Goal: Information Seeking & Learning: Learn about a topic

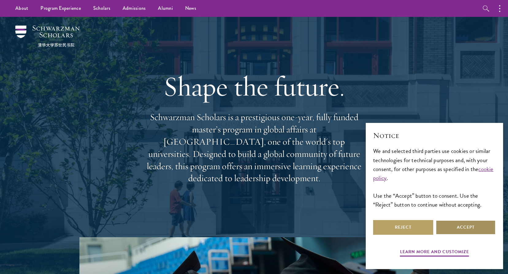
click at [450, 232] on button "Accept" at bounding box center [466, 227] width 60 height 15
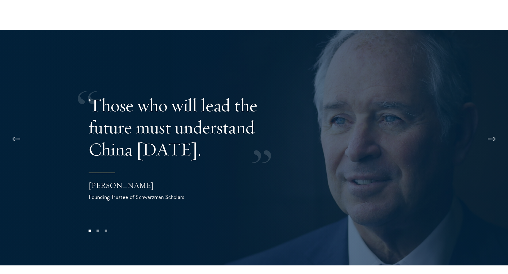
scroll to position [1226, 0]
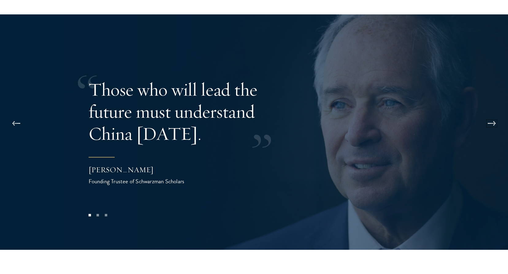
click at [488, 115] on button at bounding box center [492, 123] width 20 height 17
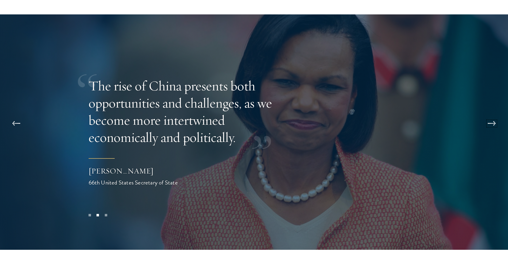
click at [488, 115] on button at bounding box center [492, 123] width 20 height 17
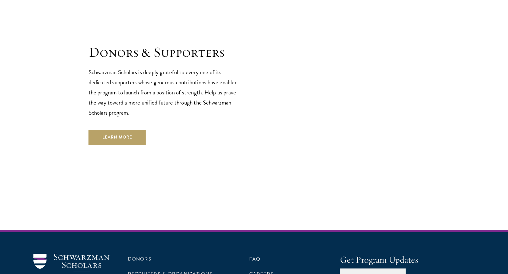
scroll to position [1837, 0]
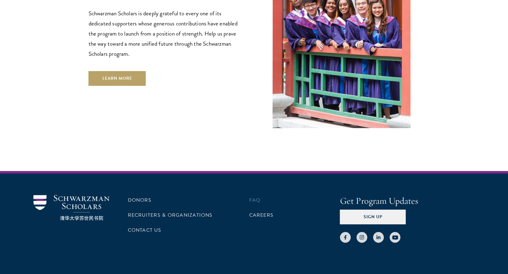
click at [260, 195] on li "FAQ" at bounding box center [294, 200] width 91 height 10
click at [257, 196] on link "FAQ" at bounding box center [254, 199] width 11 height 7
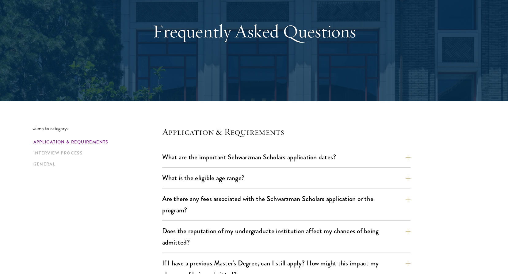
scroll to position [61, 0]
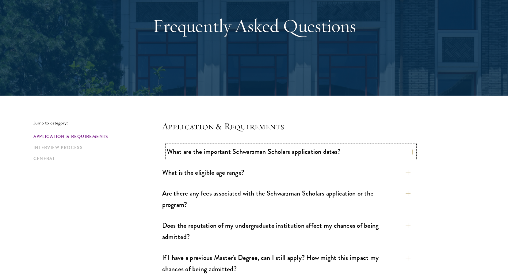
click at [262, 154] on button "What are the important Schwarzman Scholars application dates?" at bounding box center [291, 152] width 248 height 14
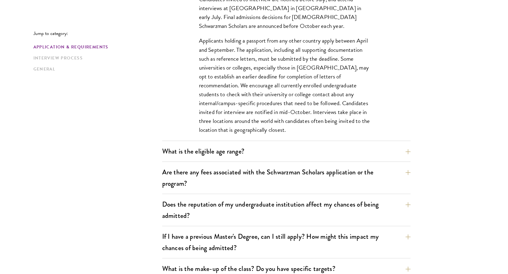
scroll to position [276, 0]
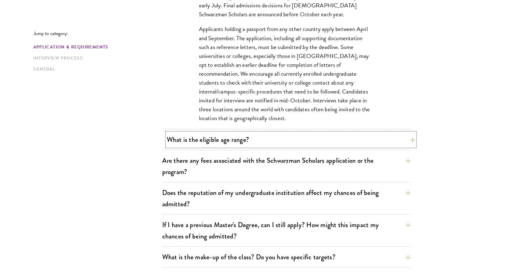
click at [291, 143] on button "What is the eligible age range?" at bounding box center [291, 140] width 248 height 14
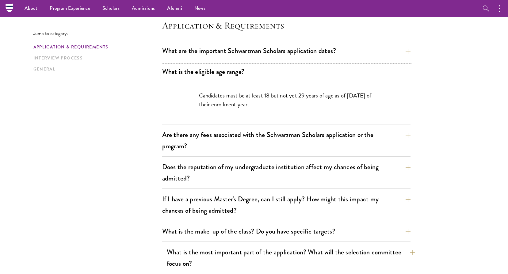
scroll to position [153, 0]
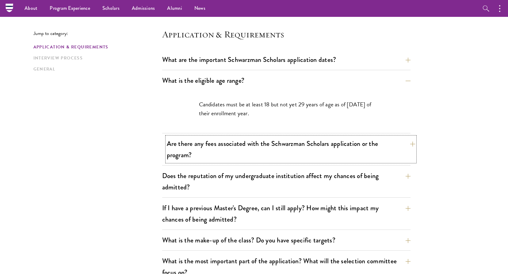
click at [290, 144] on button "Are there any fees associated with the Schwarzman Scholars application or the p…" at bounding box center [291, 149] width 248 height 25
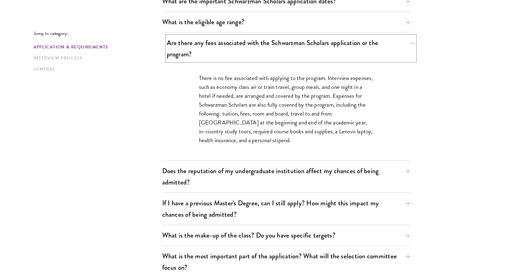
scroll to position [215, 0]
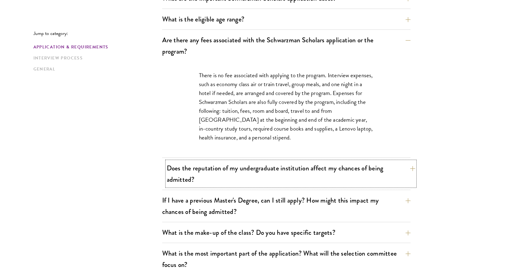
click at [288, 172] on button "Does the reputation of my undergraduate institution affect my chances of being …" at bounding box center [291, 173] width 248 height 25
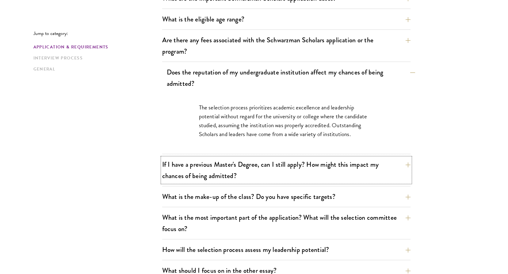
click at [288, 172] on button "If I have a previous Master's Degree, can I still apply? How might this impact …" at bounding box center [286, 170] width 248 height 25
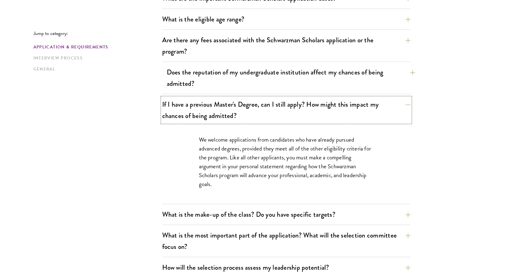
scroll to position [245, 0]
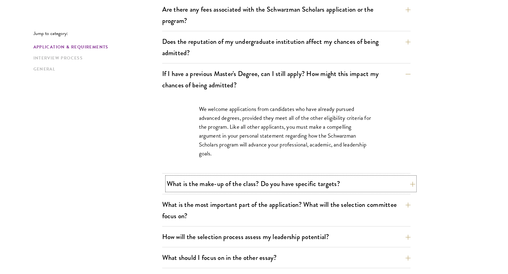
click at [290, 182] on button "What is the make-up of the class? Do you have specific targets?" at bounding box center [291, 184] width 248 height 14
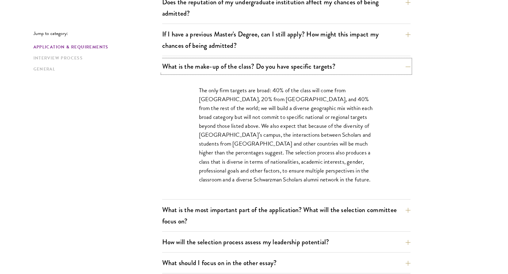
scroll to position [337, 0]
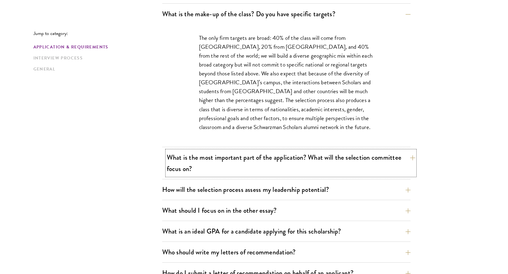
click at [279, 174] on button "What is the most important part of the application? What will the selection com…" at bounding box center [291, 163] width 248 height 25
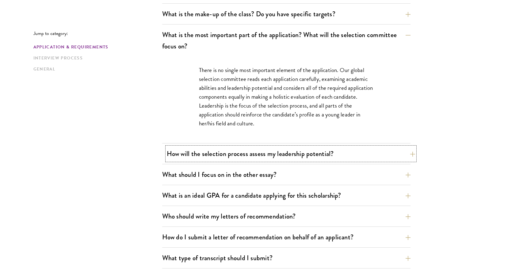
click at [280, 158] on button "How will the selection process assess my leadership potential?" at bounding box center [291, 154] width 248 height 14
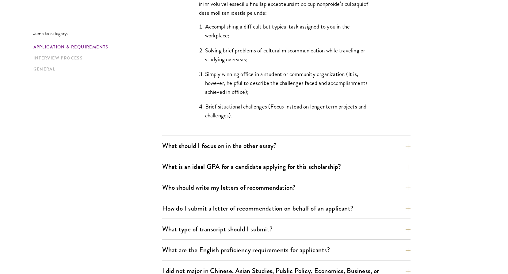
scroll to position [613, 0]
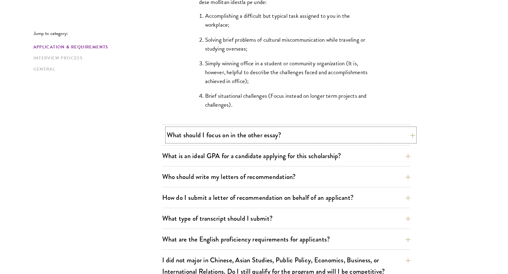
click at [278, 141] on button "What should I focus on in the other essay?" at bounding box center [291, 135] width 248 height 14
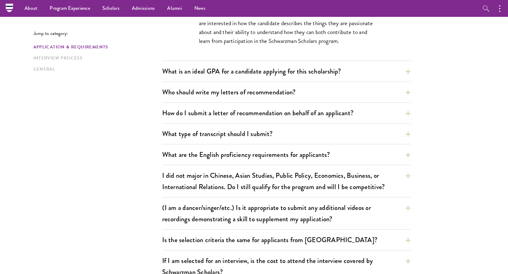
scroll to position [460, 0]
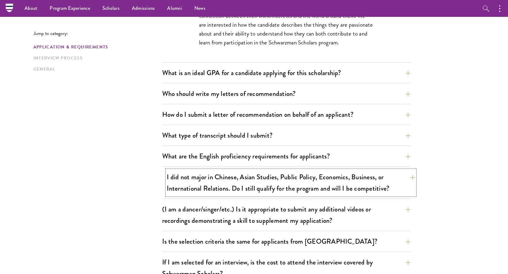
click at [291, 174] on button "I did not major in Chinese, Asian Studies, Public Policy, Economics, Business, …" at bounding box center [291, 182] width 248 height 25
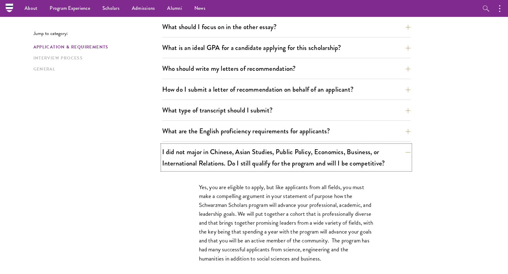
scroll to position [368, 0]
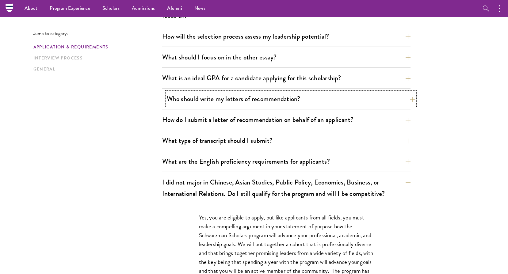
click at [278, 104] on button "Who should write my letters of recommendation?" at bounding box center [291, 99] width 248 height 14
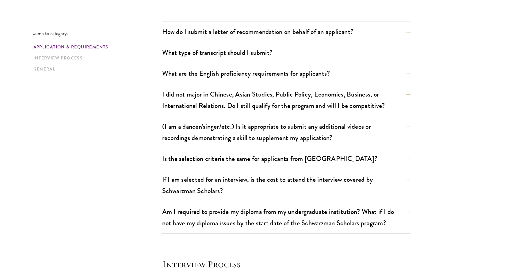
scroll to position [736, 0]
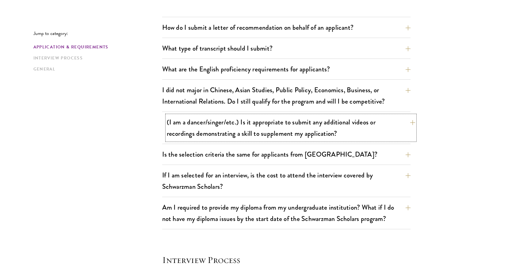
click at [276, 119] on button "(I am a dancer/singer/etc.) Is it appropriate to submit any additional videos o…" at bounding box center [291, 127] width 248 height 25
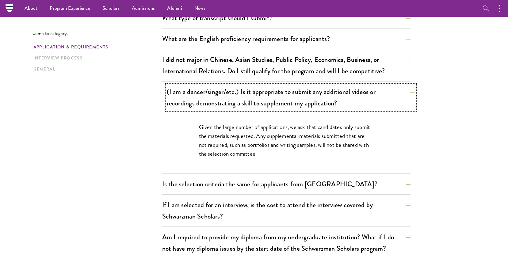
scroll to position [460, 0]
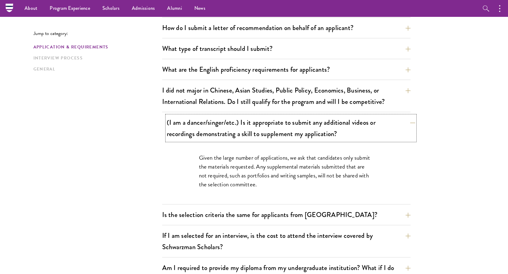
click at [274, 123] on button "(I am a dancer/singer/etc.) Is it appropriate to submit any additional videos o…" at bounding box center [291, 128] width 248 height 25
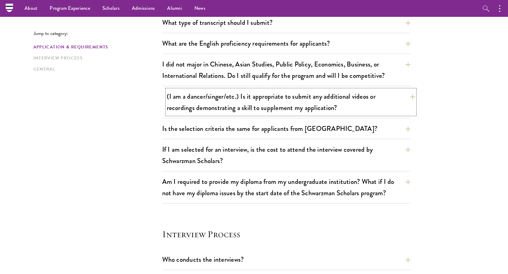
scroll to position [521, 0]
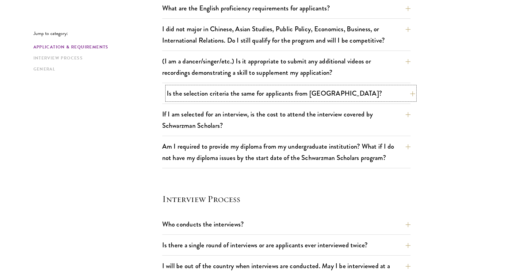
click at [272, 96] on button "Is the selection criteria the same for applicants from China?" at bounding box center [291, 93] width 248 height 14
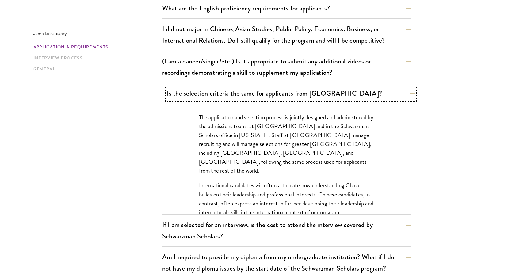
click at [271, 97] on button "Is the selection criteria the same for applicants from China?" at bounding box center [291, 93] width 248 height 14
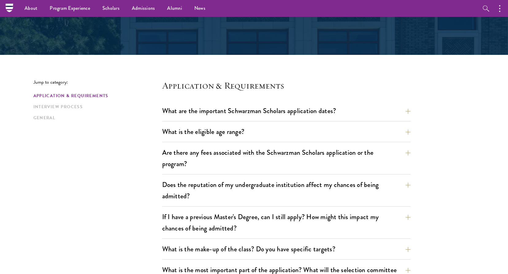
scroll to position [0, 0]
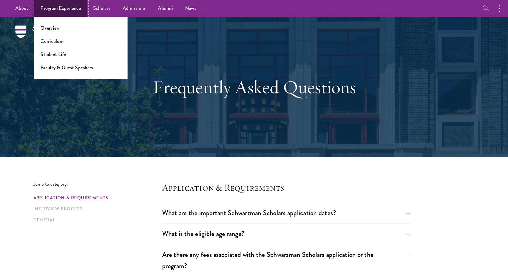
click at [55, 9] on link "Program Experience" at bounding box center [60, 8] width 53 height 17
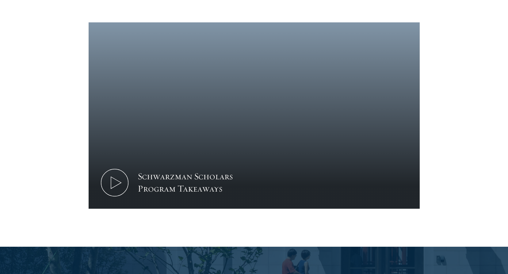
scroll to position [613, 0]
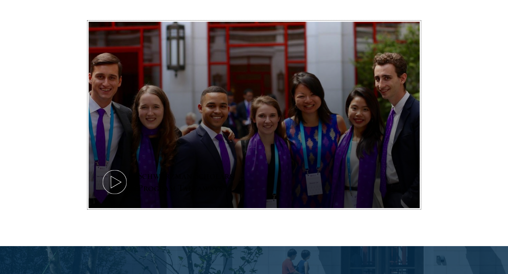
click at [272, 140] on button "Schwarzman Scholars Program Takeaways" at bounding box center [254, 115] width 331 height 186
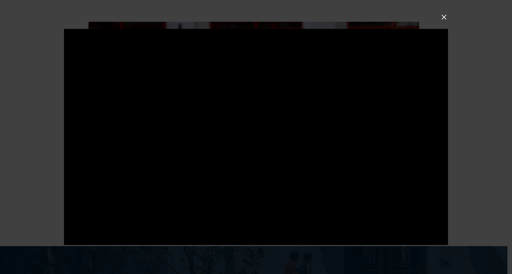
click at [461, 137] on div at bounding box center [256, 137] width 512 height 274
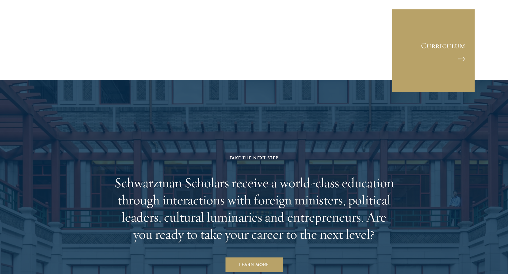
scroll to position [3169, 0]
